Goal: Task Accomplishment & Management: Use online tool/utility

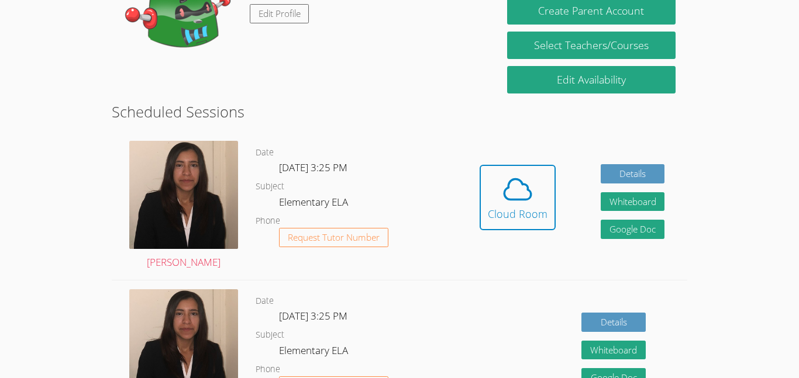
scroll to position [243, 0]
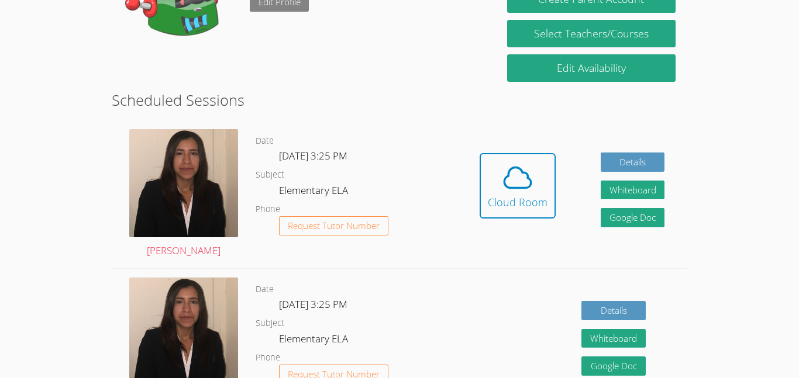
click at [302, 3] on link "Edit Profile" at bounding box center [280, 1] width 60 height 19
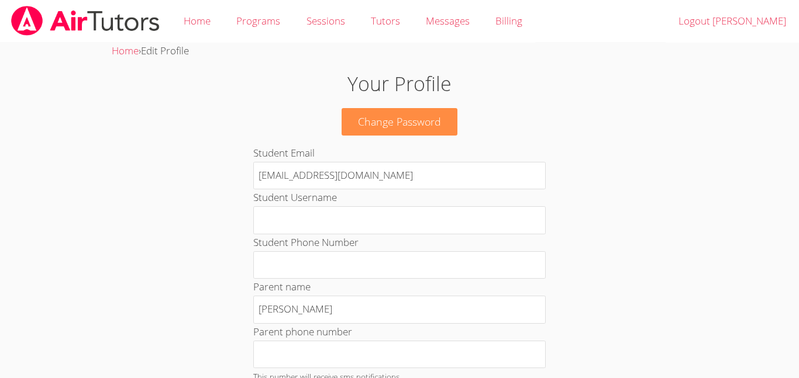
click at [216, 91] on h1 "Your Profile" at bounding box center [400, 84] width 432 height 30
click at [92, 29] on img at bounding box center [85, 21] width 151 height 30
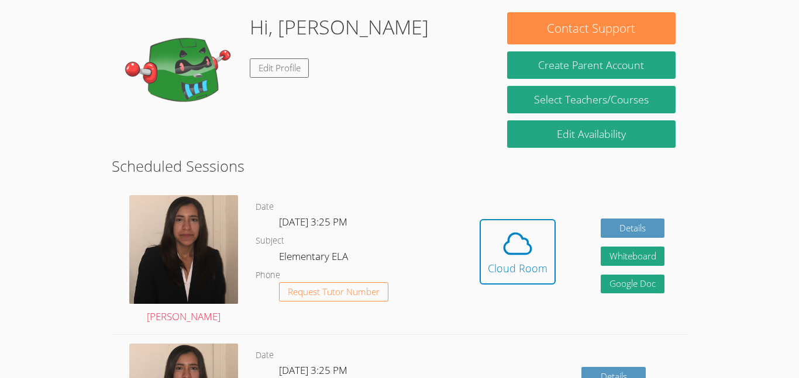
scroll to position [140, 0]
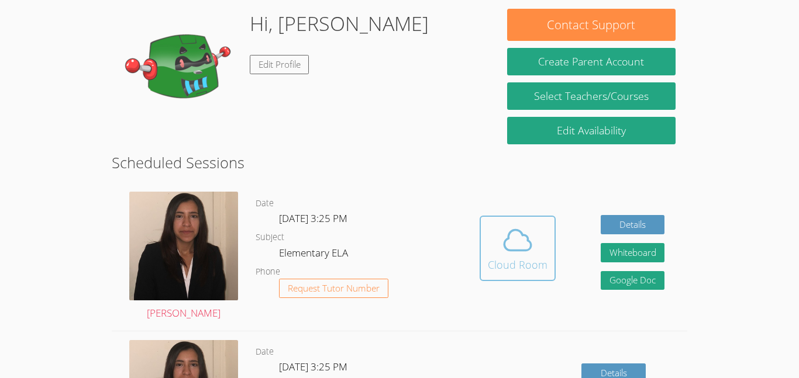
click at [509, 262] on div "Cloud Room" at bounding box center [518, 265] width 60 height 16
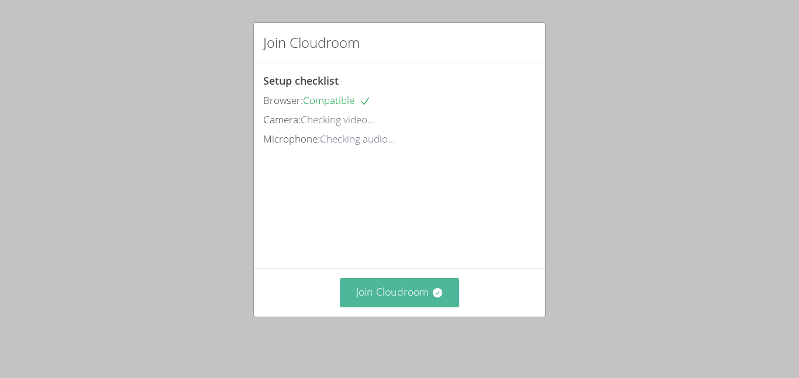
click at [418, 293] on button "Join Cloudroom" at bounding box center [400, 292] width 120 height 29
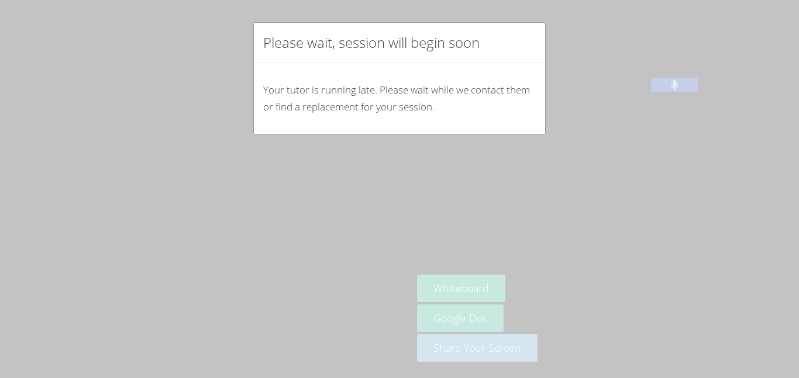
click at [322, 115] on p "Your tutor is running late. Please wait while we contact them or find a replace…" at bounding box center [399, 99] width 273 height 34
click at [186, 185] on div "Please wait, session will begin soon Your tutor is running late. Please wait wh…" at bounding box center [399, 189] width 799 height 378
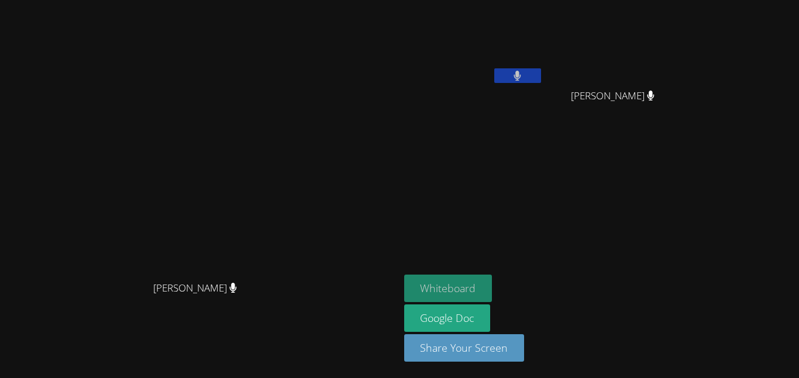
click at [492, 281] on button "Whiteboard" at bounding box center [448, 288] width 88 height 27
